Goal: Information Seeking & Learning: Understand process/instructions

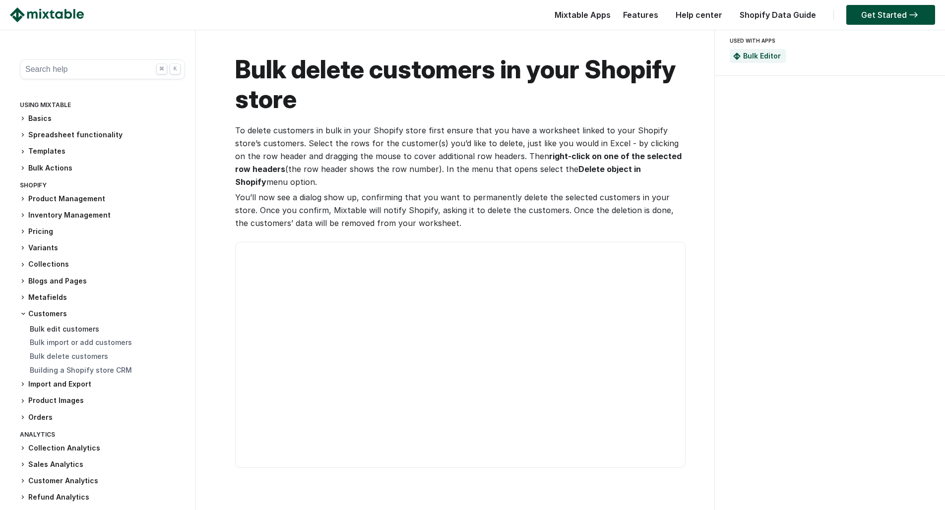
click at [62, 329] on link "Bulk edit customers" at bounding box center [64, 329] width 69 height 8
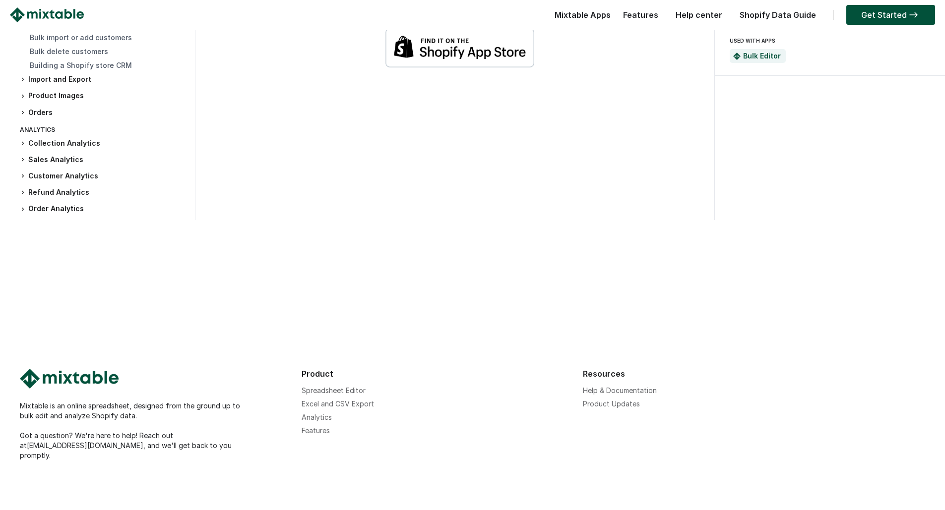
scroll to position [1463, 0]
click at [60, 311] on div "Mixtable is an online spreadsheet, designed from the ground up to bulk edit and…" at bounding box center [472, 390] width 945 height 241
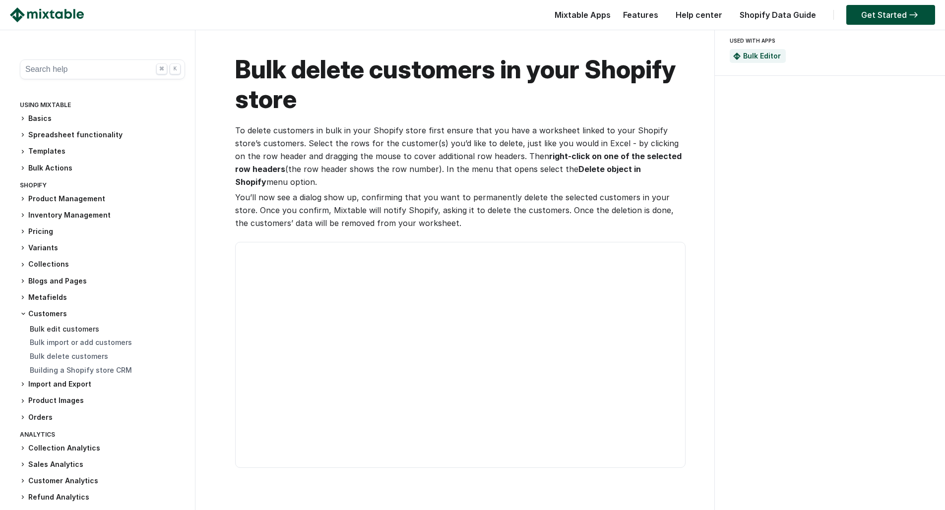
click at [69, 326] on link "Bulk edit customers" at bounding box center [64, 329] width 69 height 8
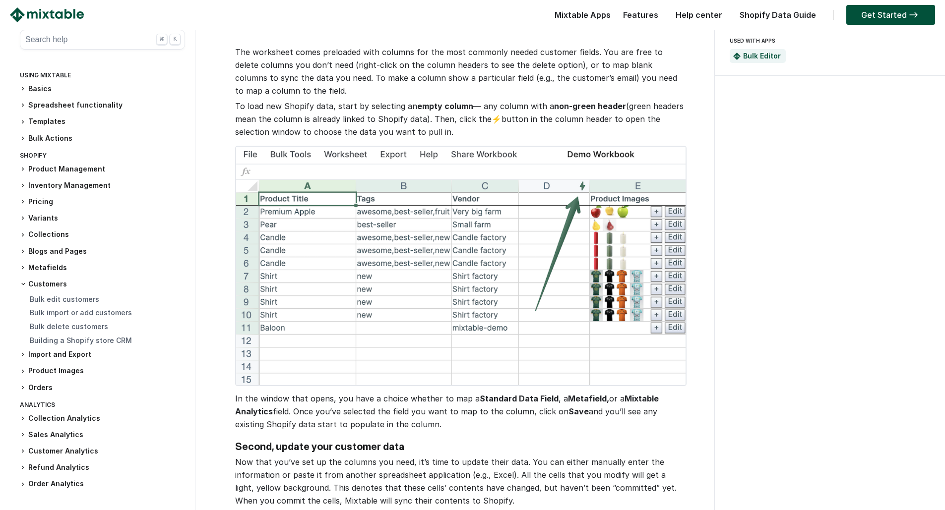
scroll to position [322, 0]
